Goal: Information Seeking & Learning: Learn about a topic

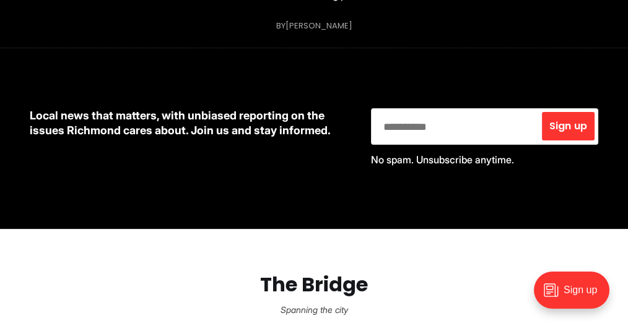
scroll to position [564, 0]
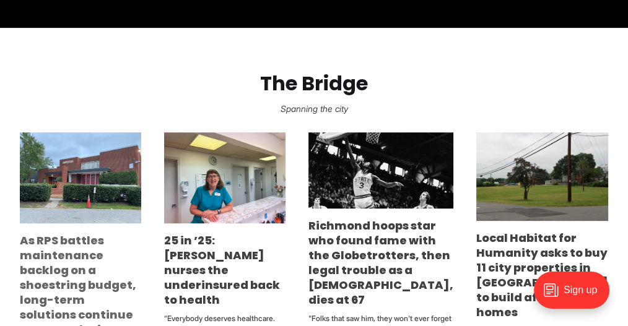
click at [106, 285] on link "As RPS battles maintenance backlog on a shoestring budget, long-term solutions …" at bounding box center [78, 285] width 116 height 105
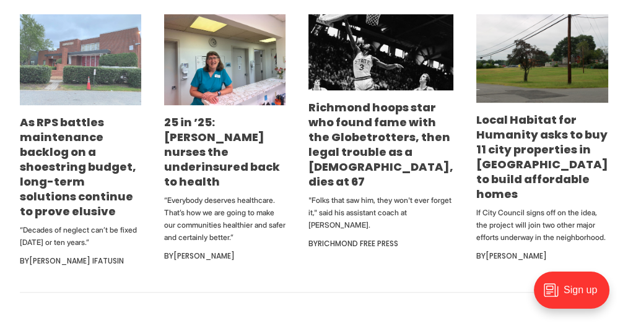
scroll to position [685, 0]
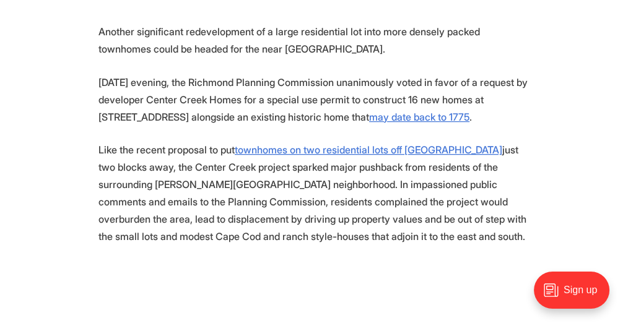
scroll to position [604, 0]
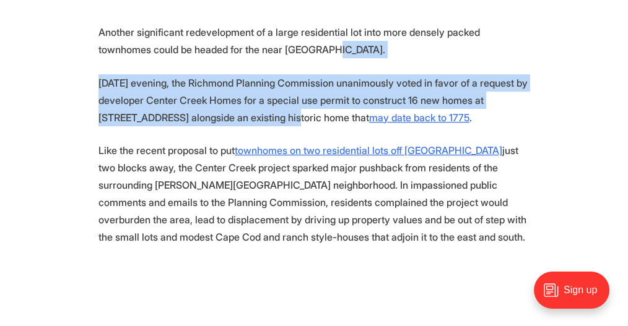
drag, startPoint x: 272, startPoint y: 63, endPoint x: 269, endPoint y: 134, distance: 70.6
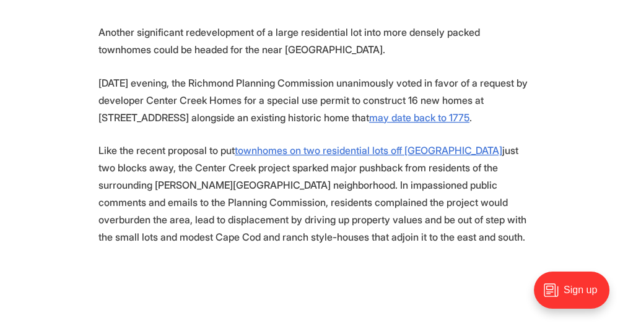
click at [245, 193] on p "Like the recent proposal to put townhomes on two residential lots off Hanover A…" at bounding box center [313, 194] width 431 height 104
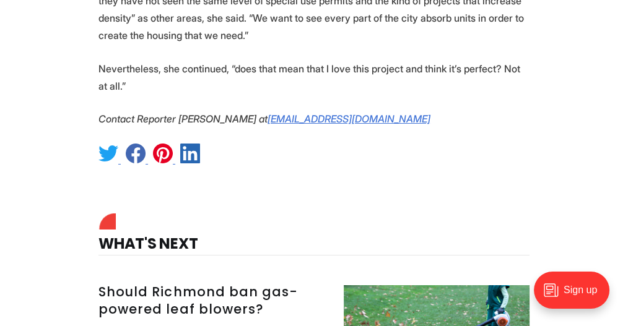
scroll to position [4426, 0]
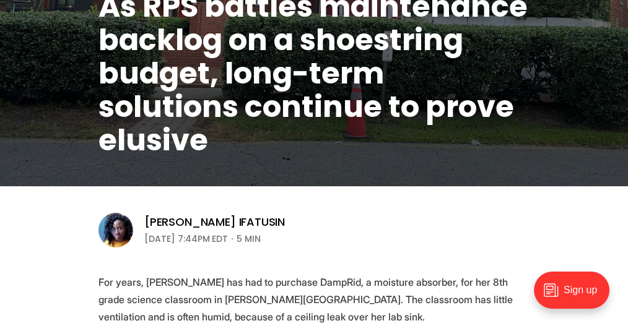
scroll to position [244, 0]
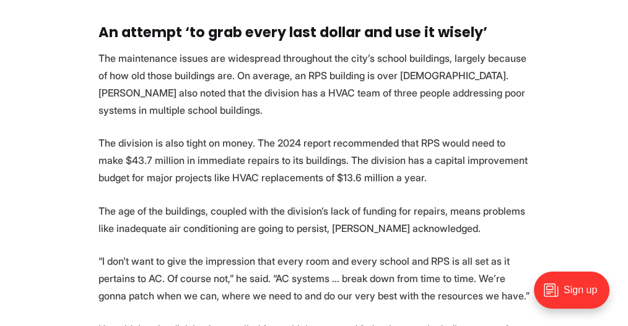
scroll to position [2312, 0]
